Goal: Task Accomplishment & Management: Manage account settings

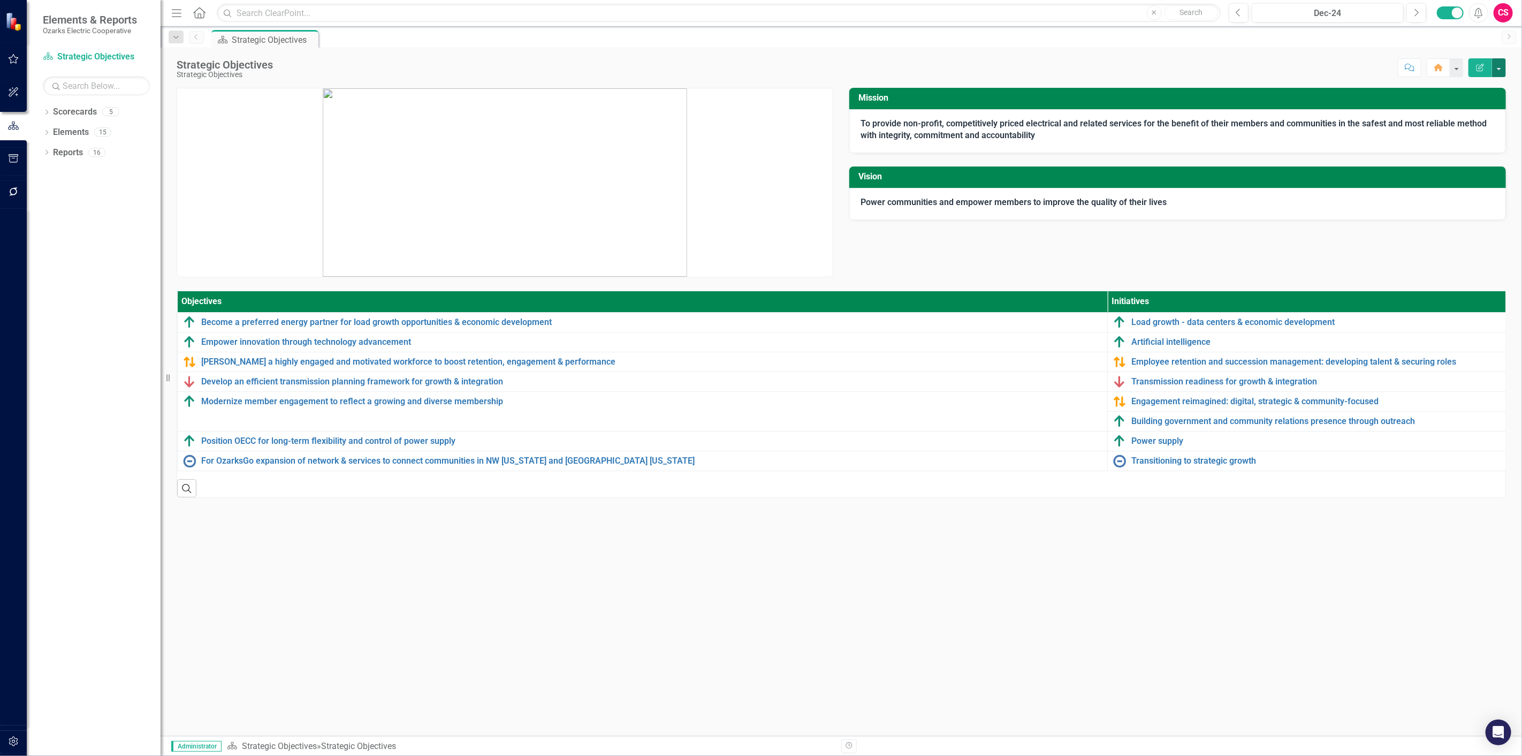
click at [1499, 67] on button "button" at bounding box center [1499, 67] width 14 height 19
click at [1469, 110] on link "Edit Report Edit Layout" at bounding box center [1461, 107] width 87 height 20
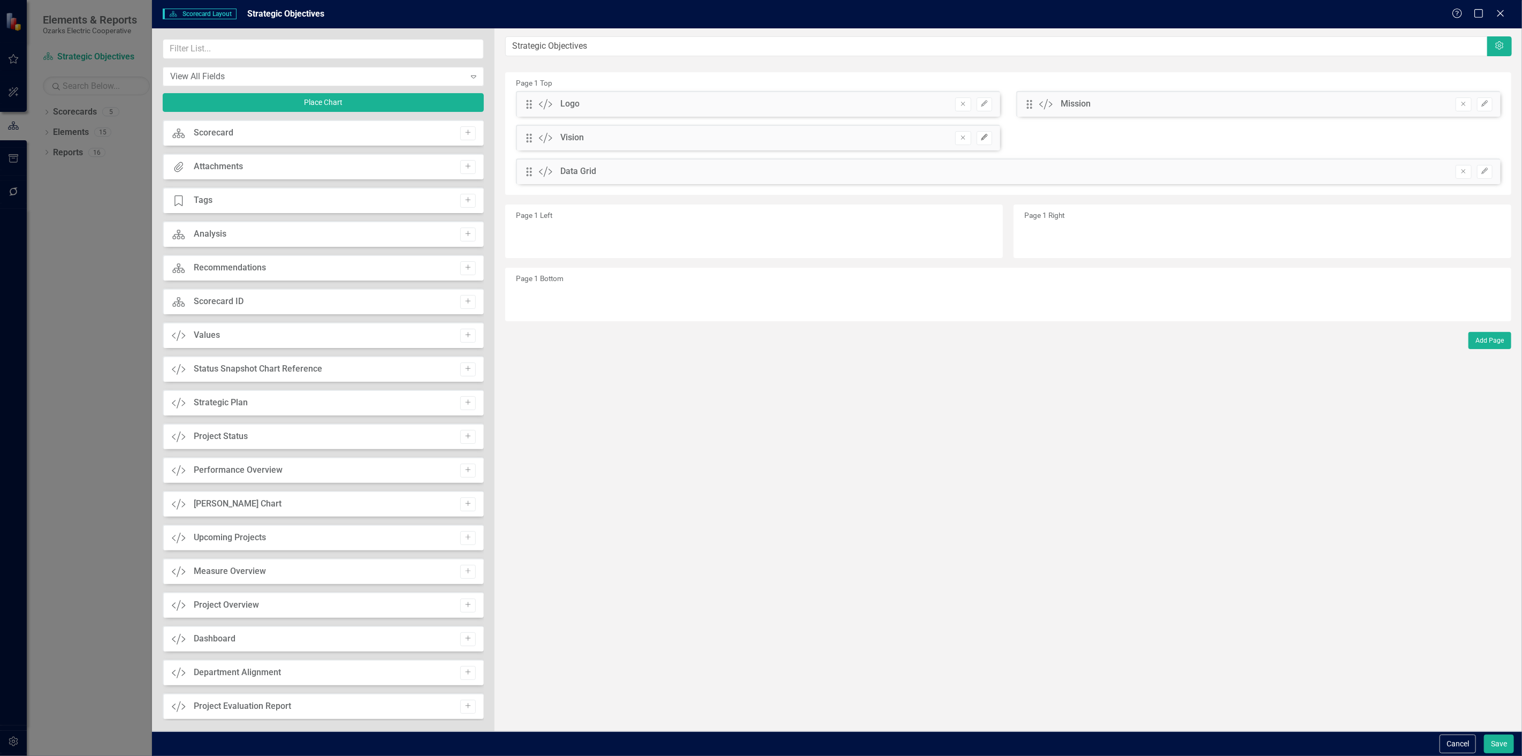
click at [978, 138] on button "Edit" at bounding box center [985, 138] width 16 height 14
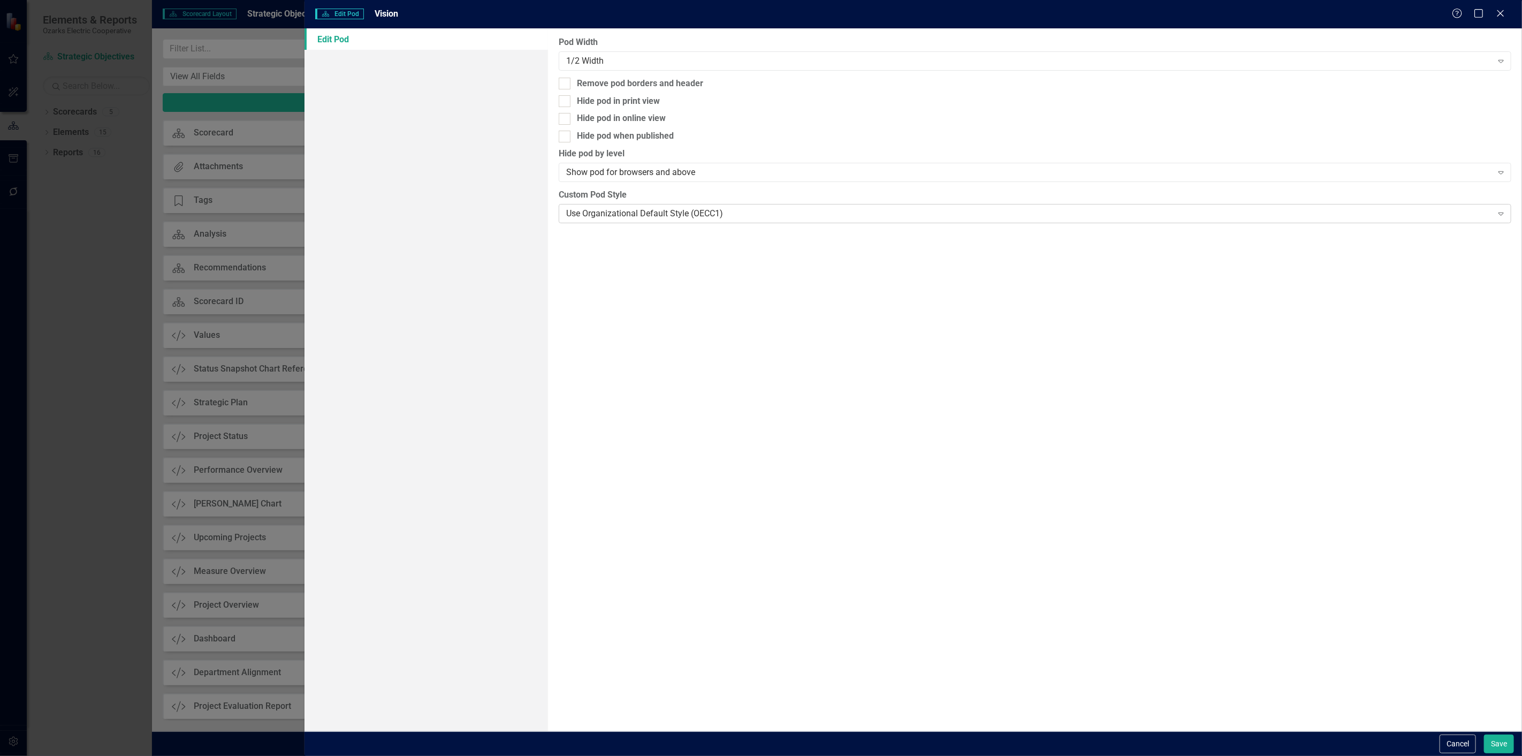
click at [672, 212] on div "Use Organizational Default Style (OECC1)" at bounding box center [1029, 213] width 926 height 12
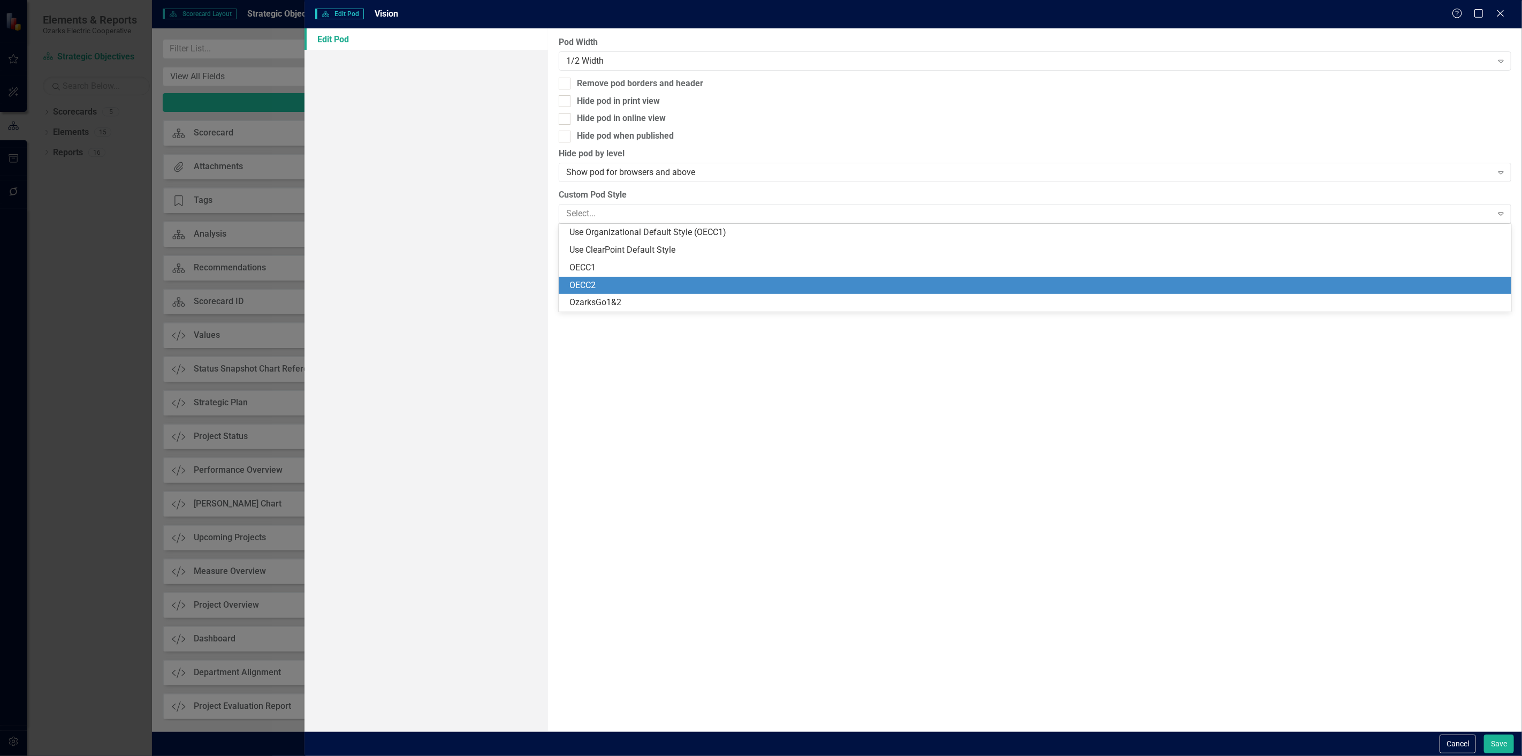
click at [632, 287] on div "OECC2" at bounding box center [1036, 285] width 935 height 12
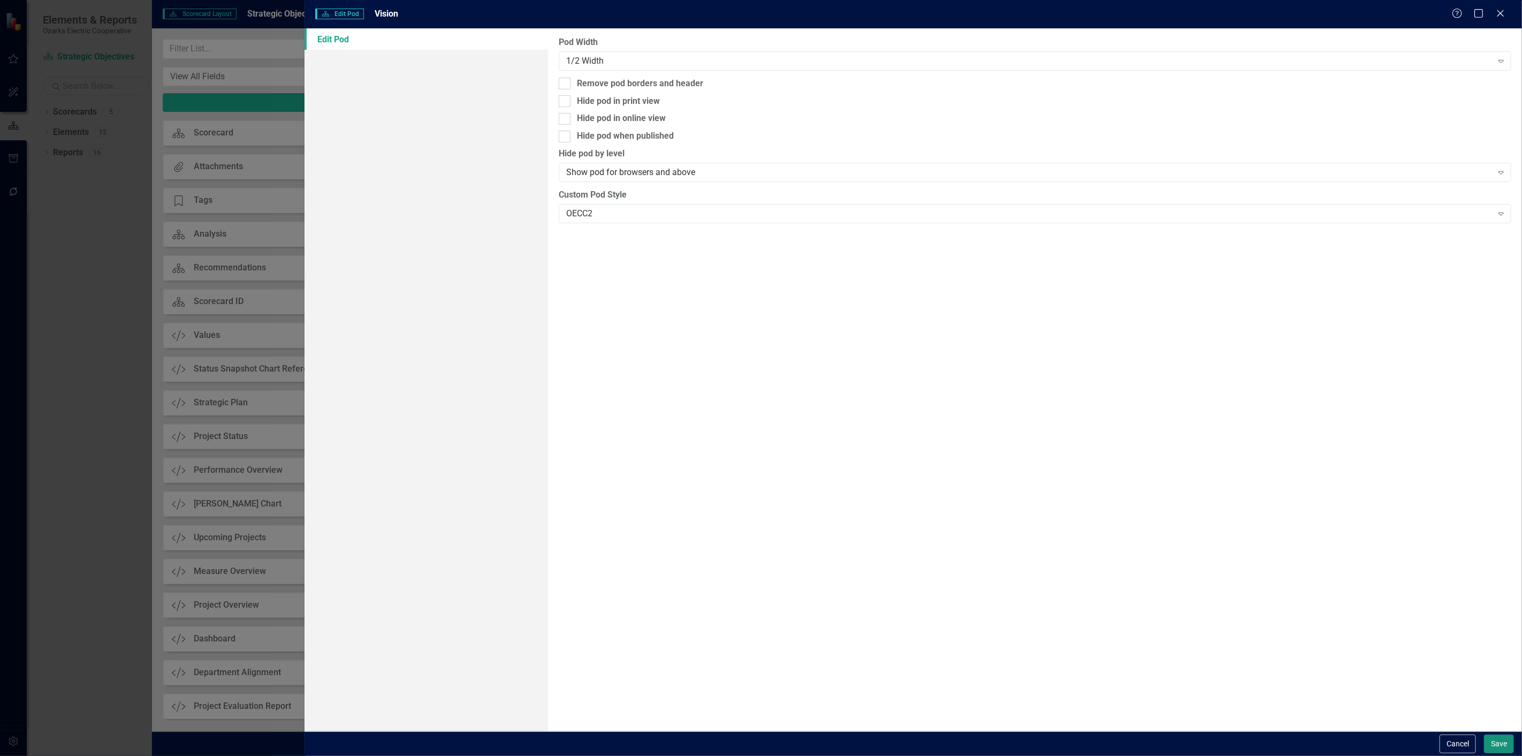
click at [1488, 748] on button "Save" at bounding box center [1499, 743] width 30 height 19
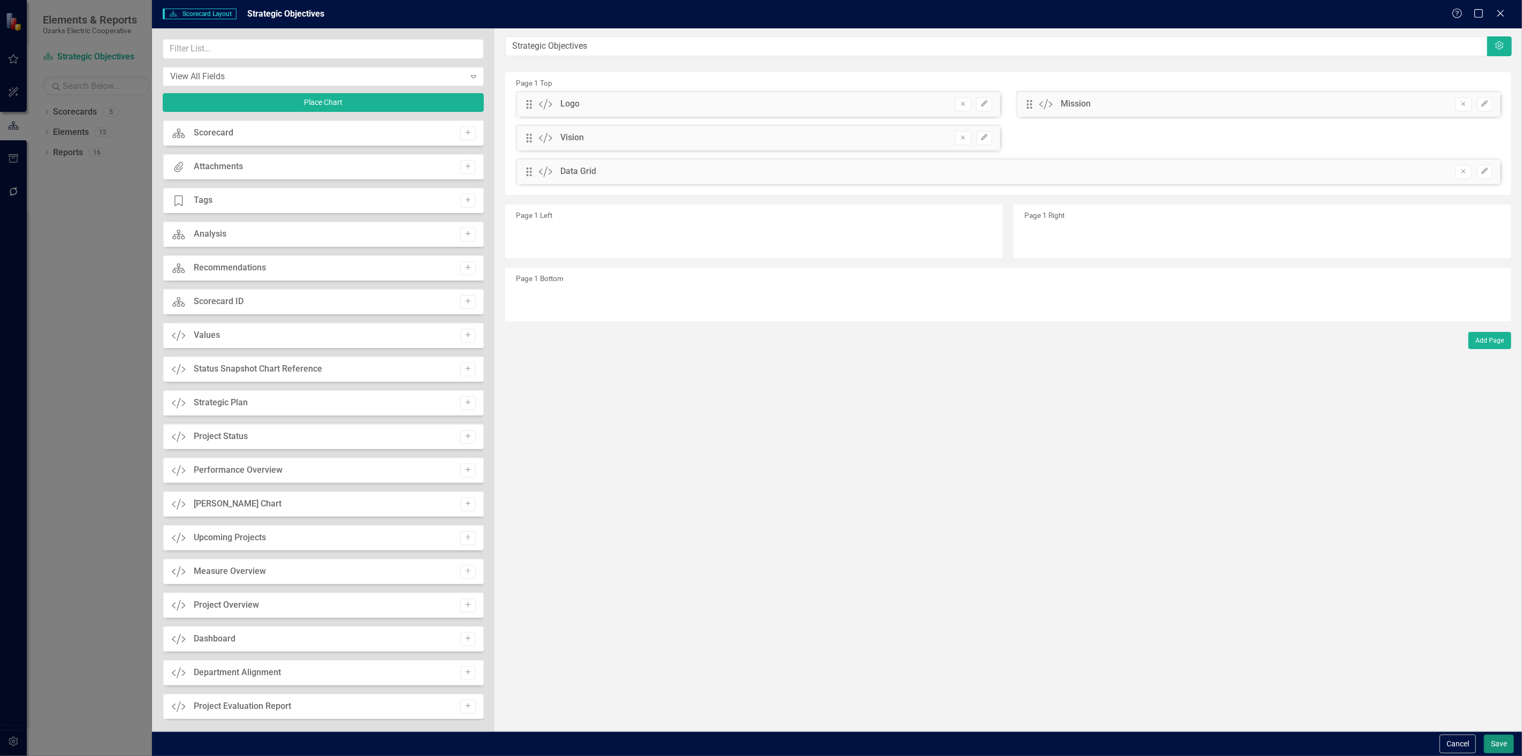
click at [1488, 748] on button "Save" at bounding box center [1499, 743] width 30 height 19
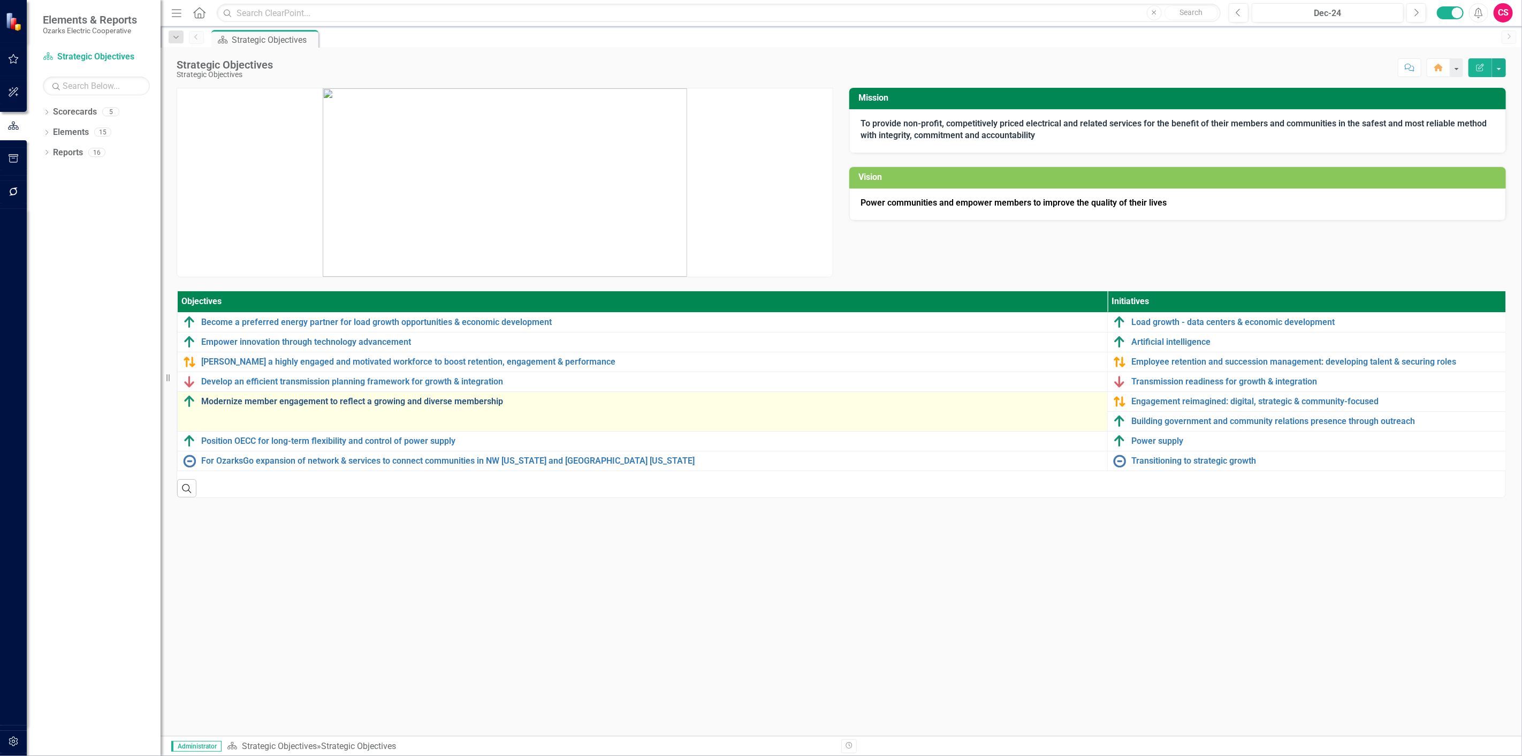
click at [293, 399] on link "Modernize member engagement to reflect a growing and diverse membership" at bounding box center [651, 401] width 901 height 10
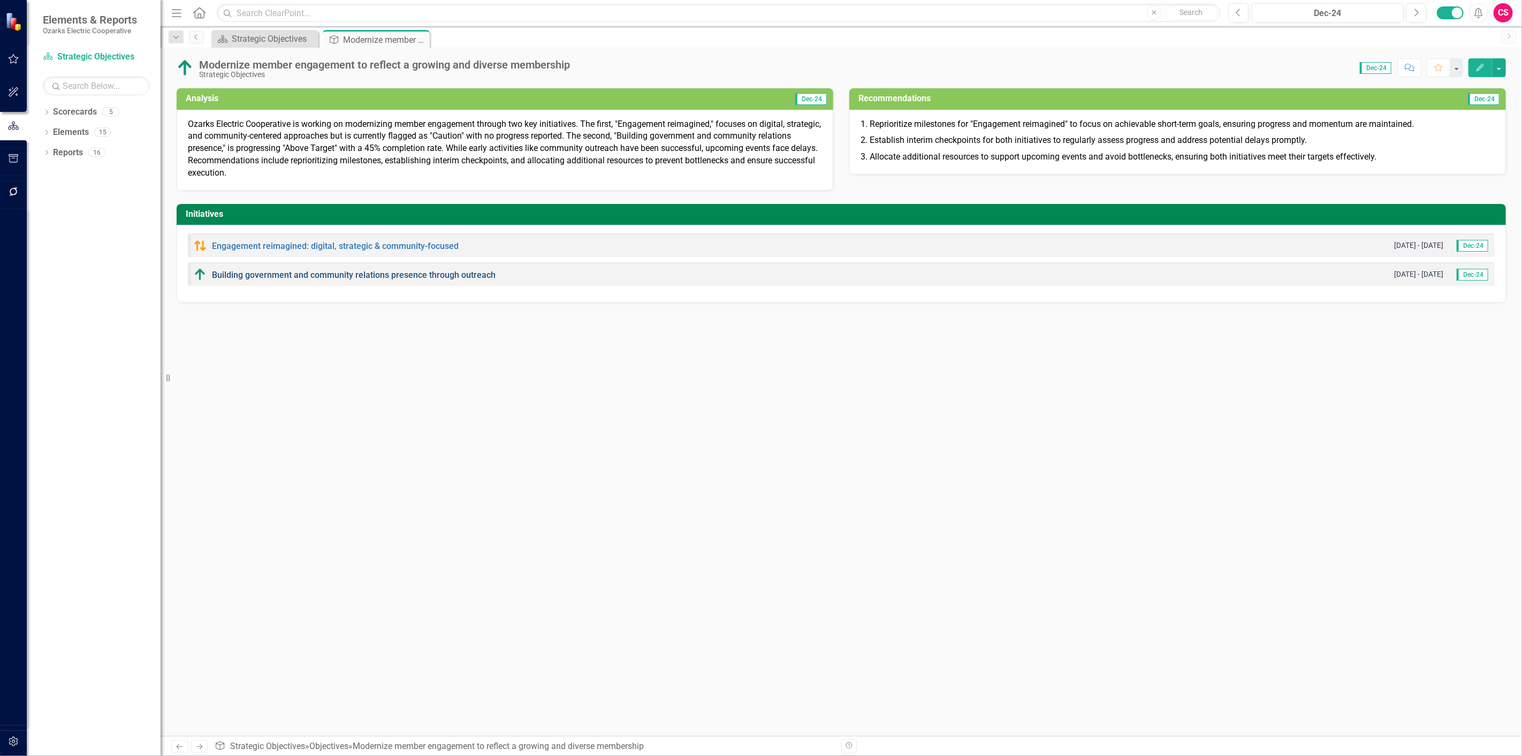
click at [354, 279] on link "Building government and community relations presence through outreach" at bounding box center [354, 275] width 284 height 10
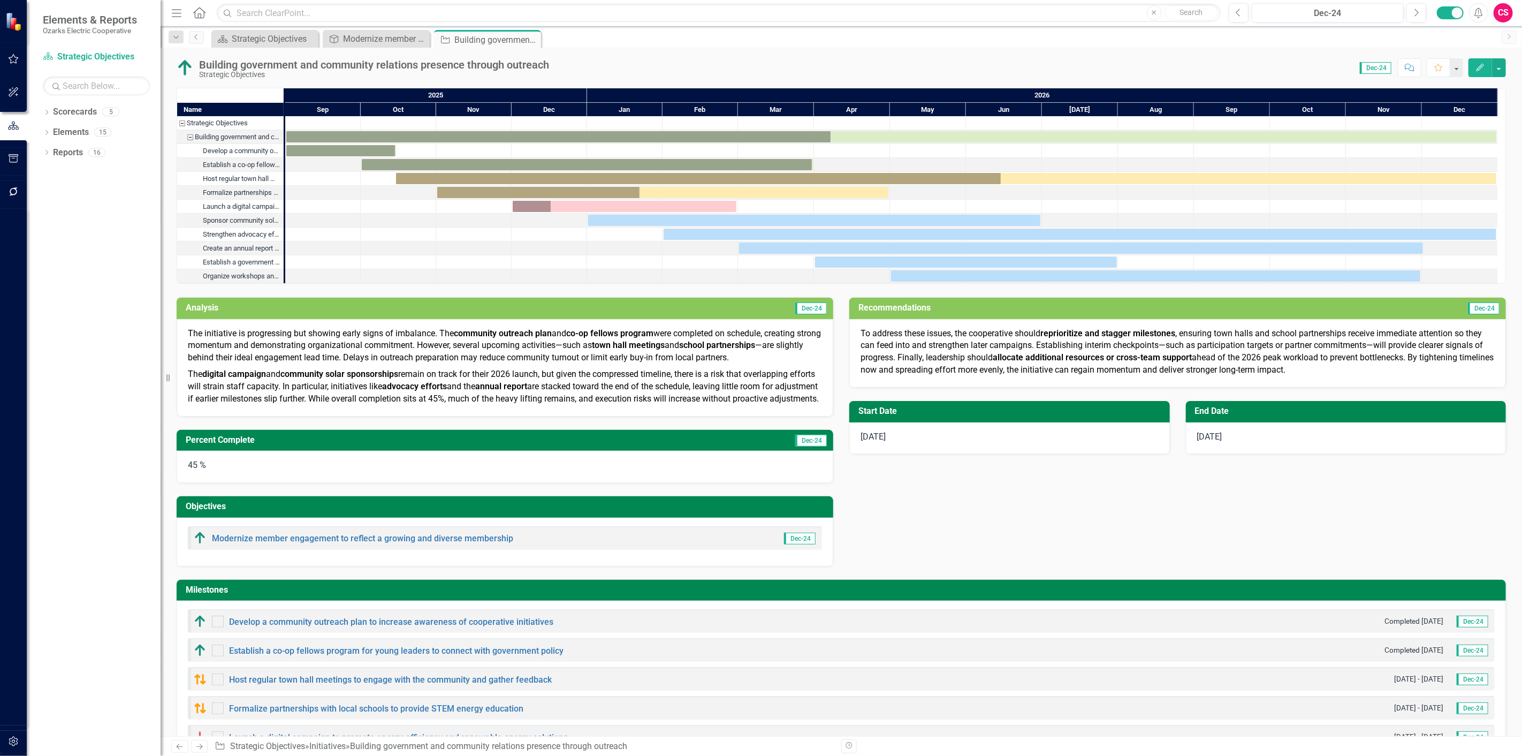
checkbox input "true"
click at [259, 36] on div "Strategic Objectives" at bounding box center [267, 38] width 71 height 13
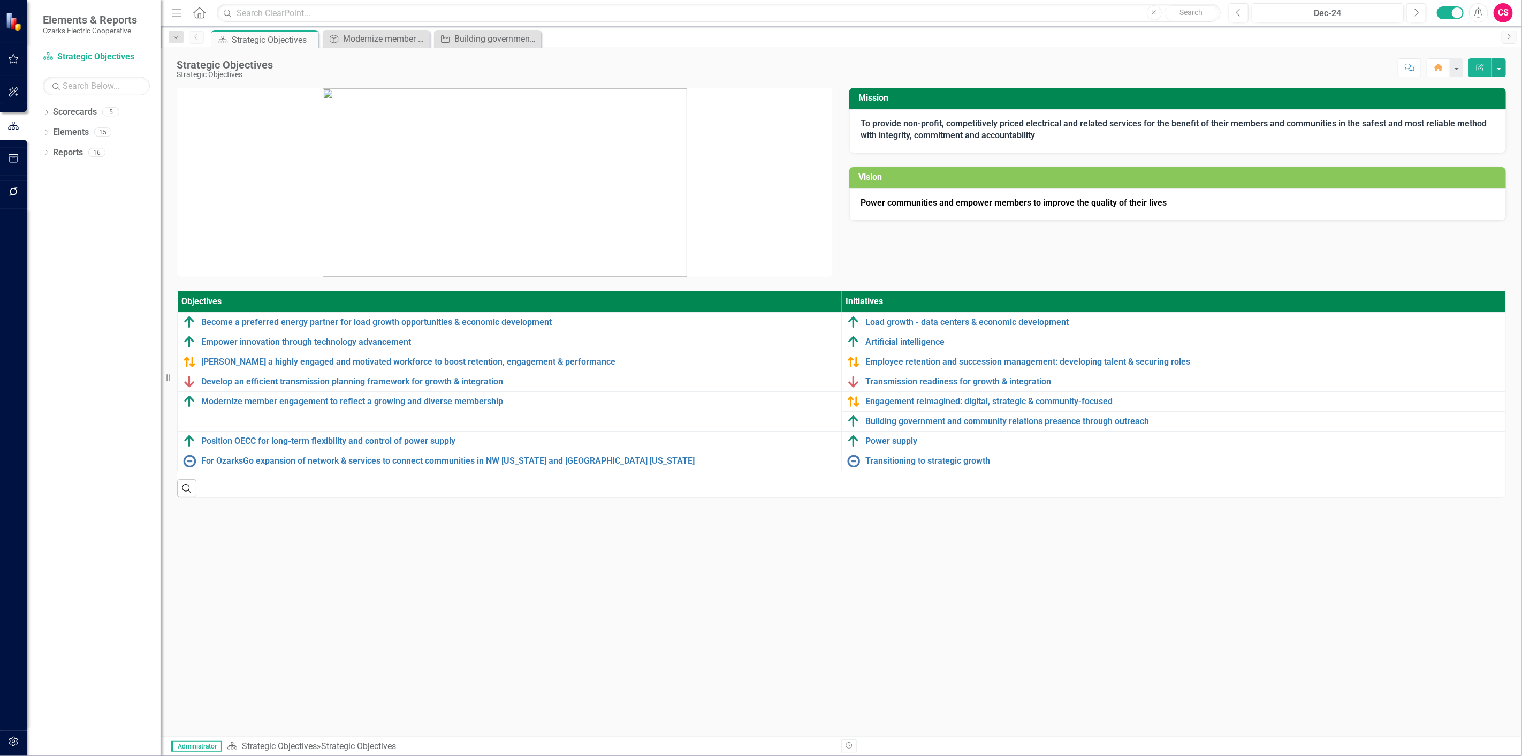
click at [691, 563] on div "Mission To provide non-profit, competitively priced electrical and related serv…" at bounding box center [841, 412] width 1361 height 648
